Goal: Check status: Check status

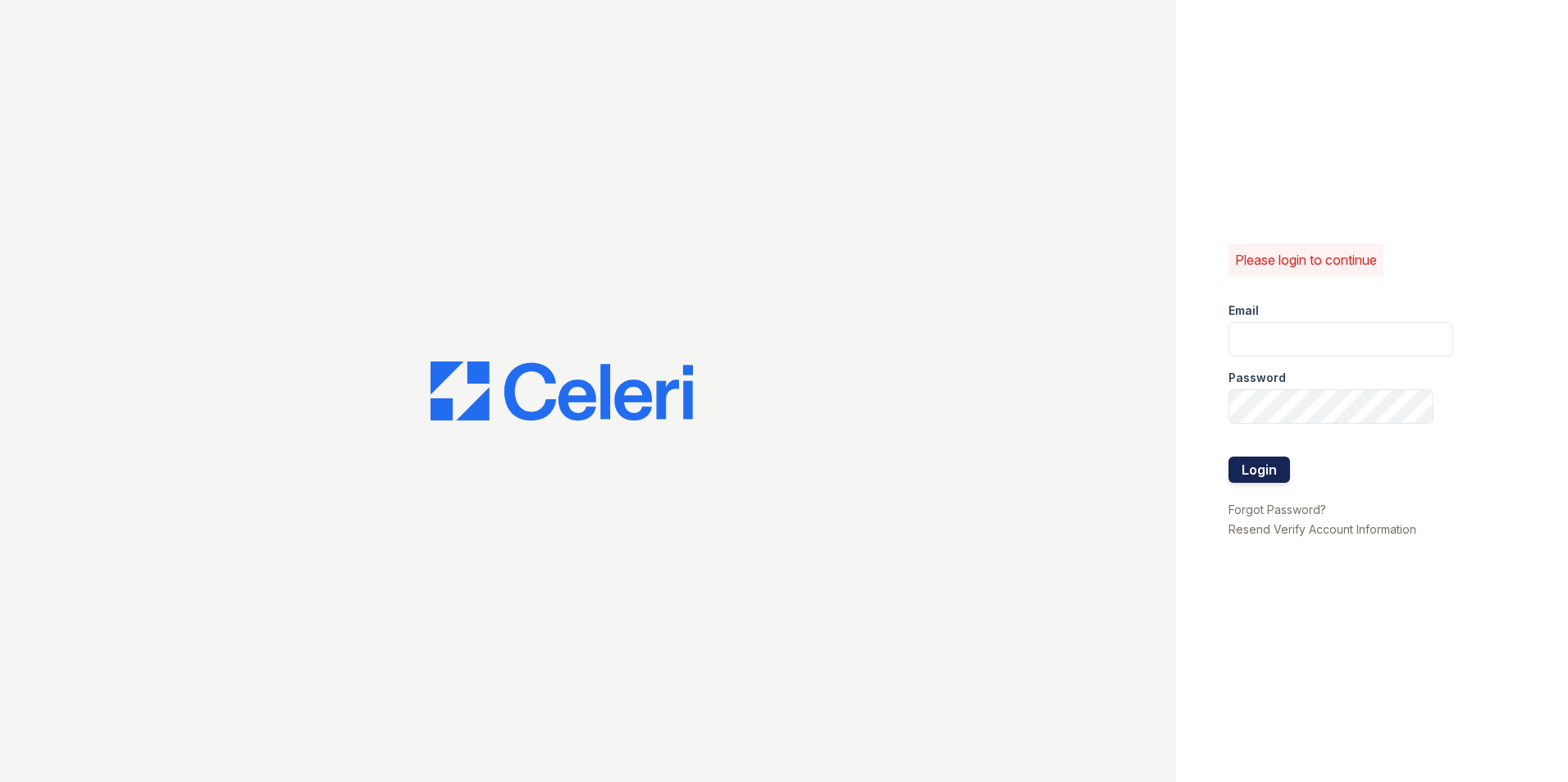
type input "nmendez@mmgmgt.com"
click at [1258, 470] on button "Login" at bounding box center [1259, 470] width 61 height 26
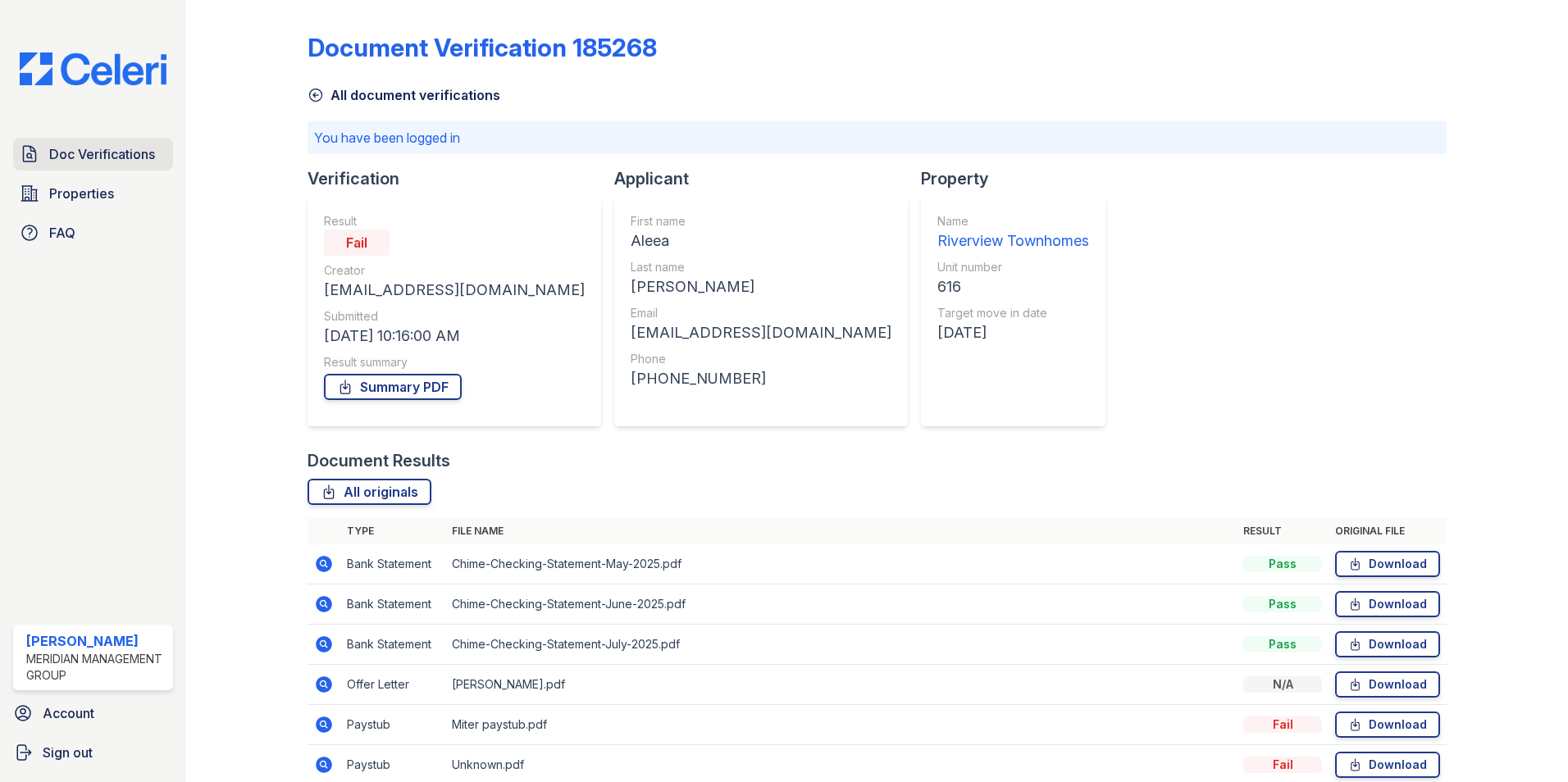
click at [120, 158] on span "Doc Verifications" at bounding box center [102, 154] width 106 height 20
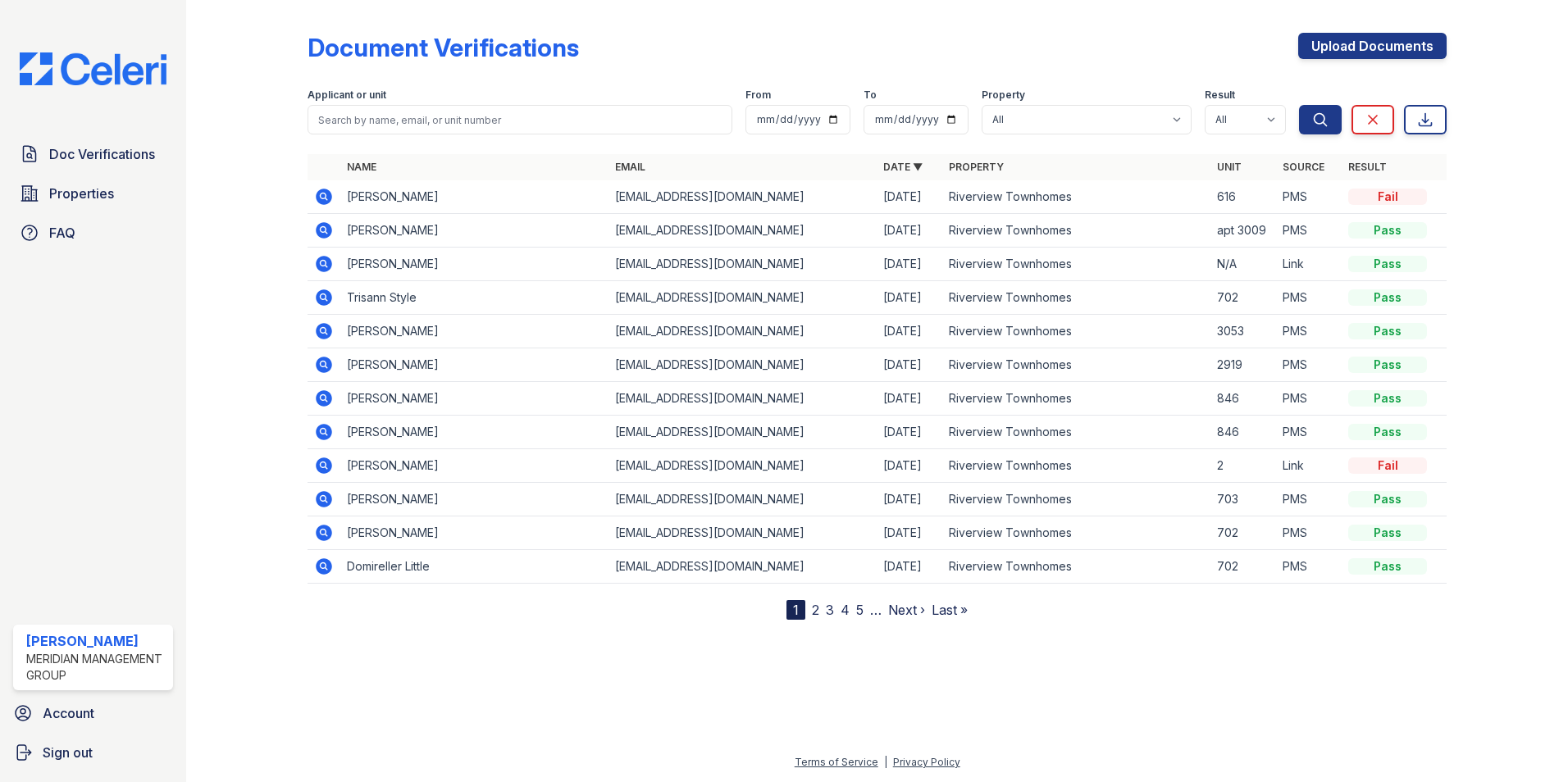
click at [319, 265] on icon at bounding box center [323, 264] width 16 height 16
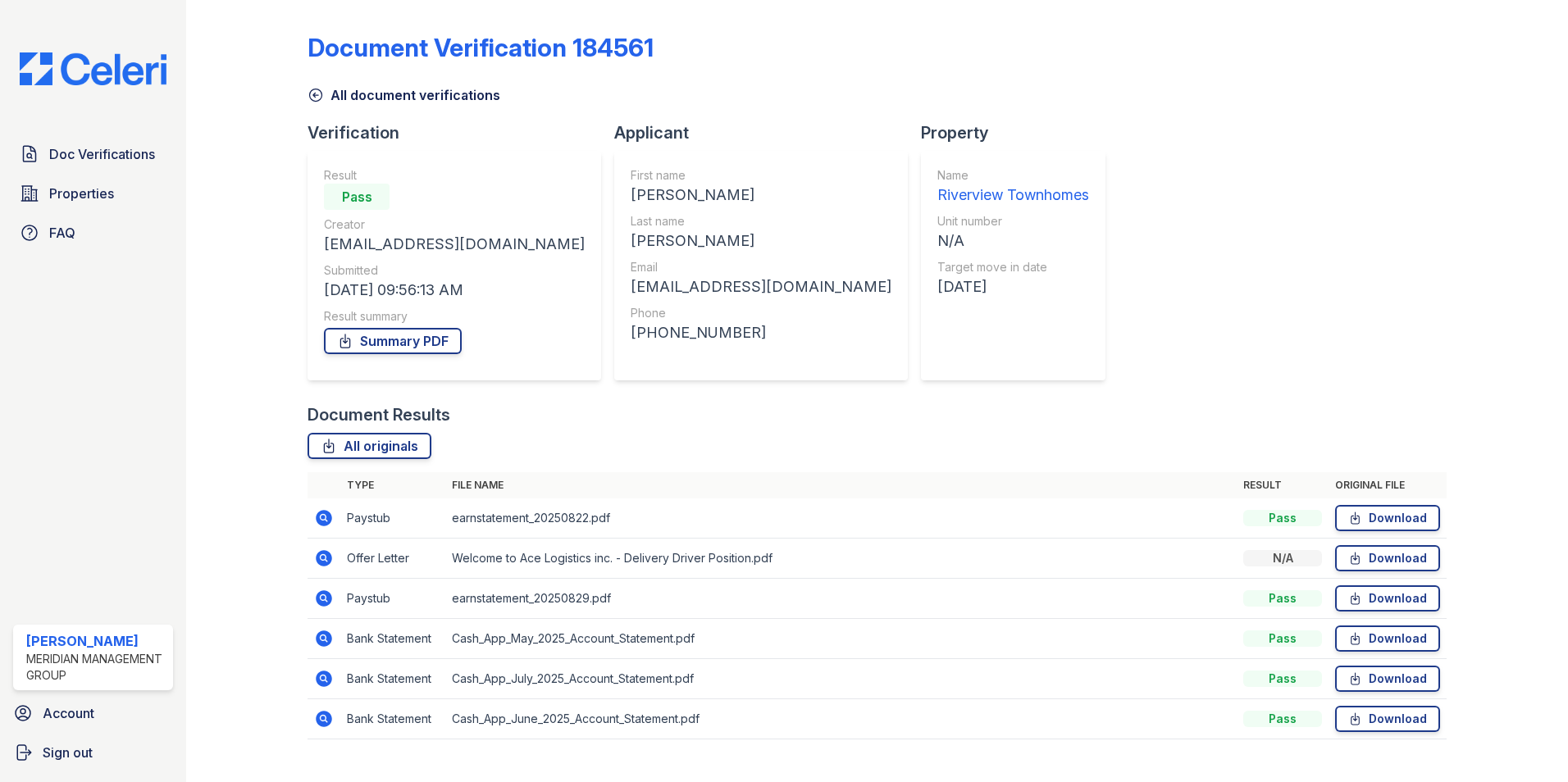
click at [318, 559] on icon at bounding box center [323, 558] width 16 height 16
